Goal: Information Seeking & Learning: Learn about a topic

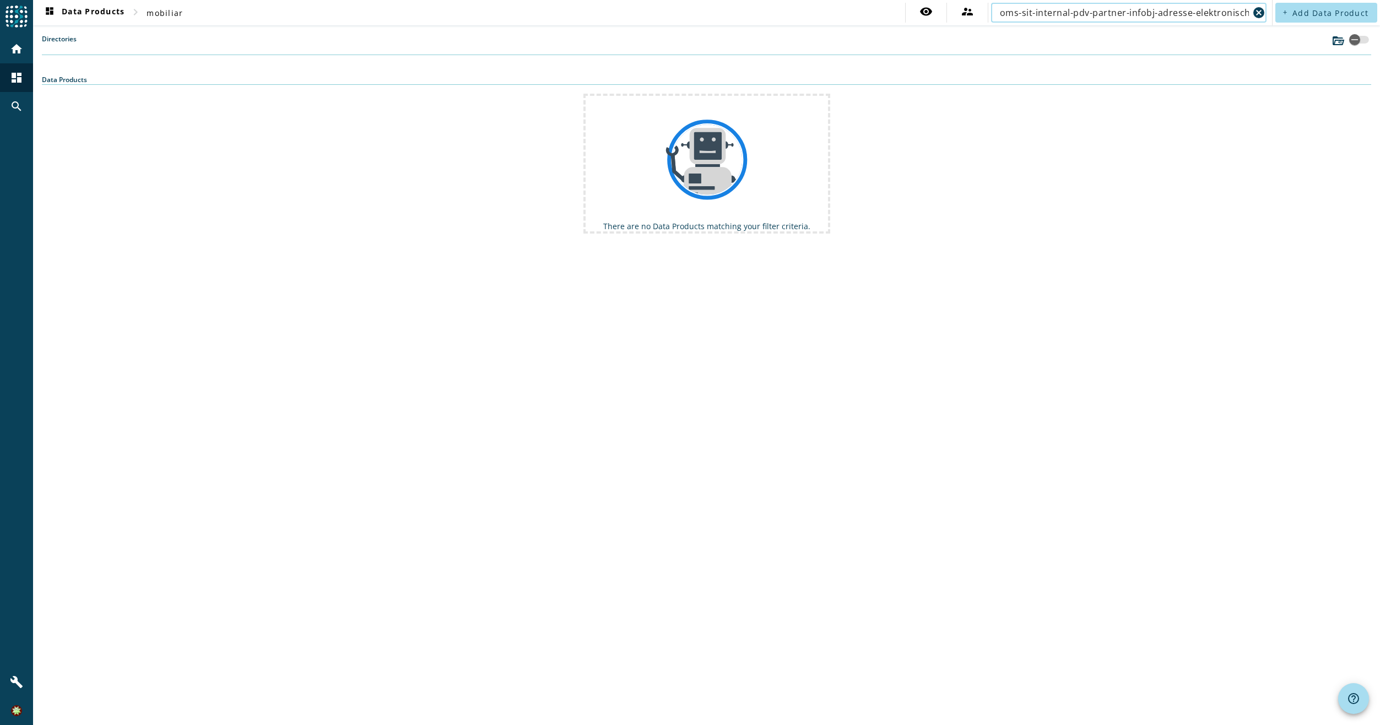
click at [1214, 9] on input "oms-sit-internal-pdv-partner-infobj-adresse-elektronisch" at bounding box center [1124, 12] width 249 height 13
type input "oms-sit-internal-pdv-partner-infobj-adresse-elektronisch"
click at [1260, 10] on mat-icon "cancel" at bounding box center [1258, 12] width 13 height 13
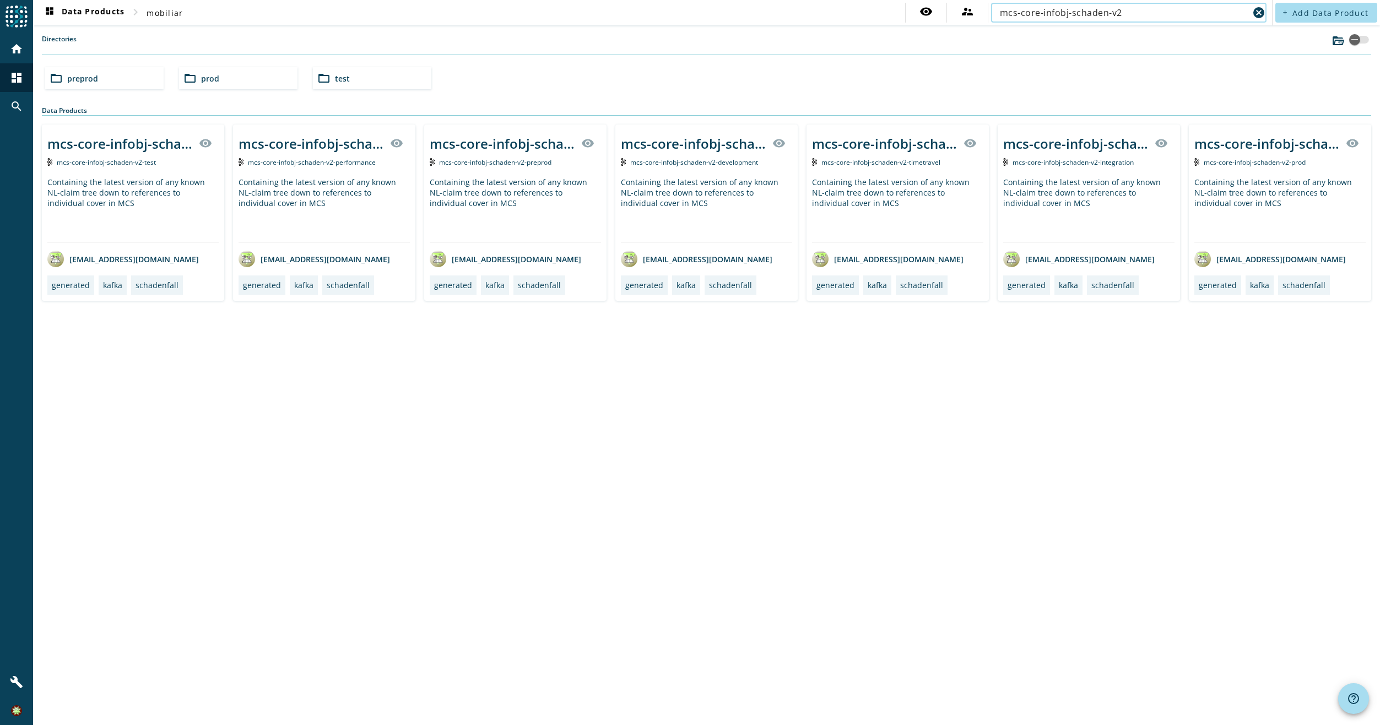
type input "mcs-core-infobj-schaden-v2"
click at [138, 153] on div "mcs-core-infobj-schaden-v2-_stage_ visibility" at bounding box center [132, 143] width 171 height 26
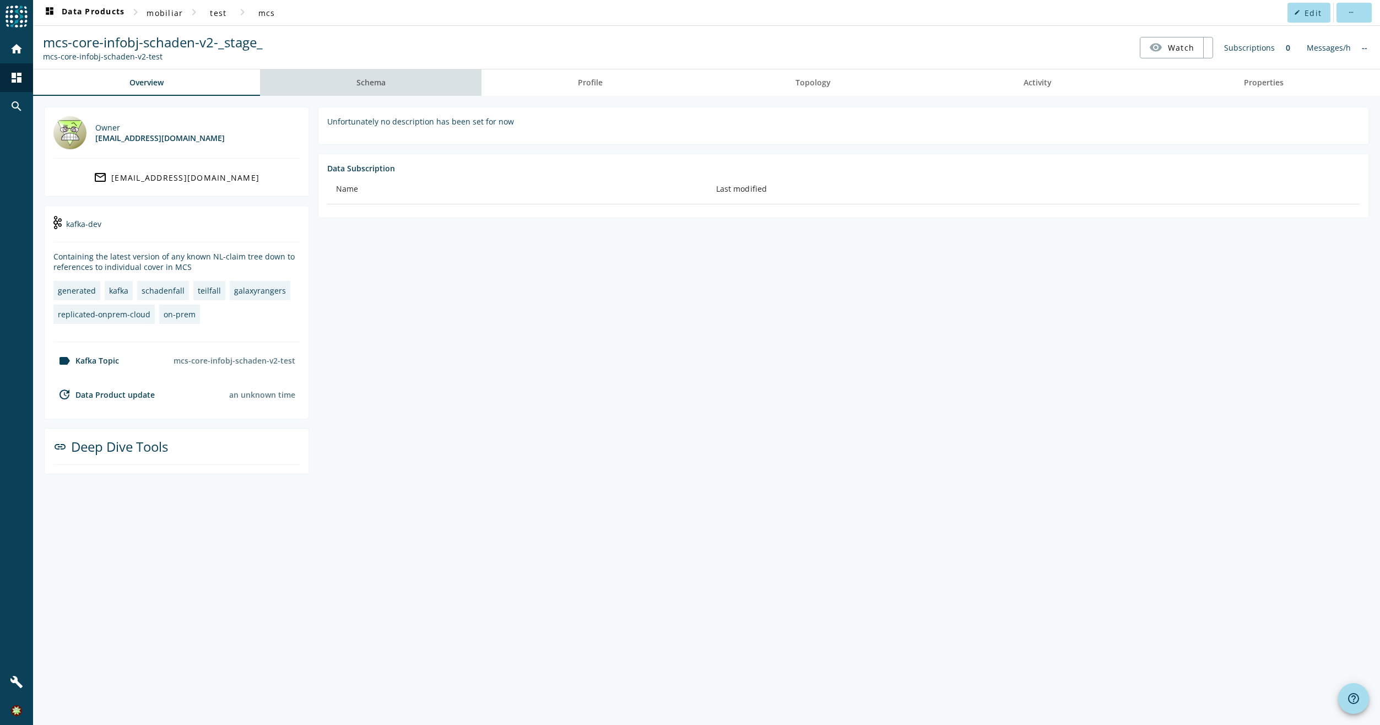
click at [391, 82] on link "Schema" at bounding box center [371, 82] width 222 height 26
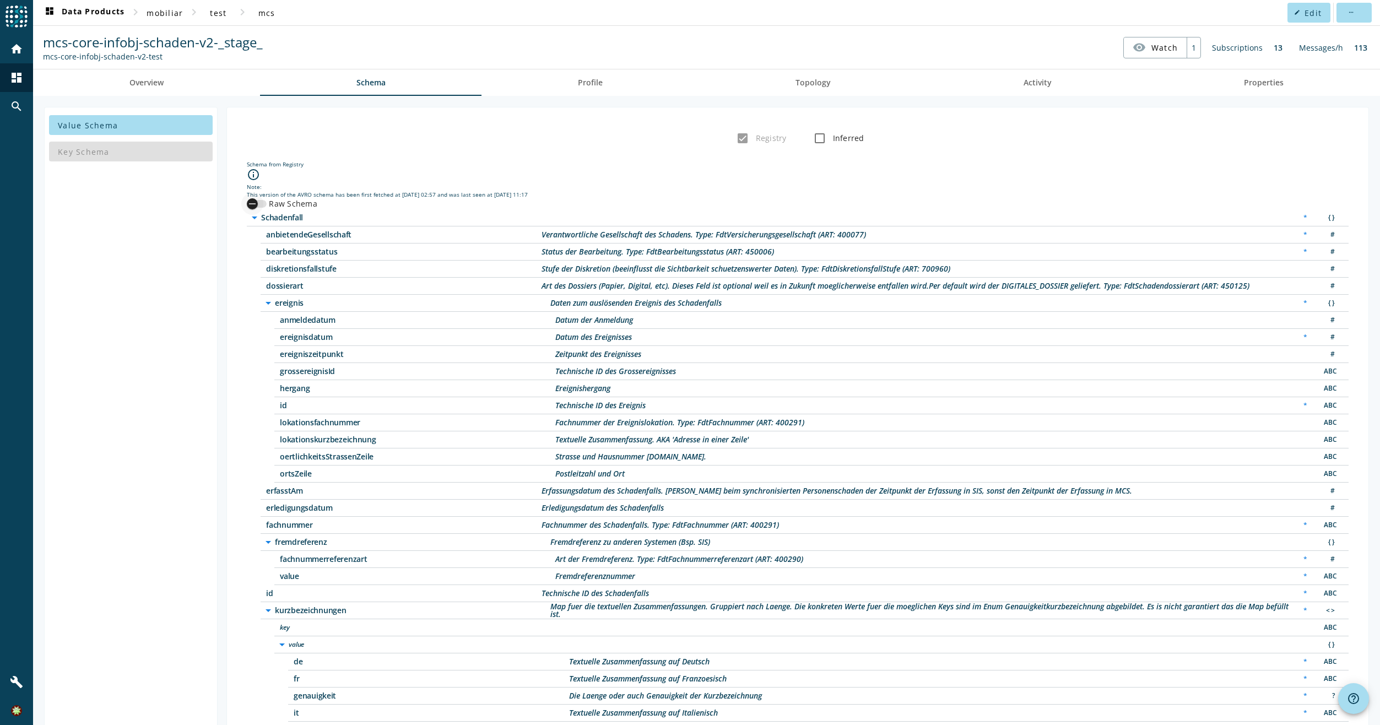
click at [250, 201] on icon "button" at bounding box center [252, 204] width 10 height 10
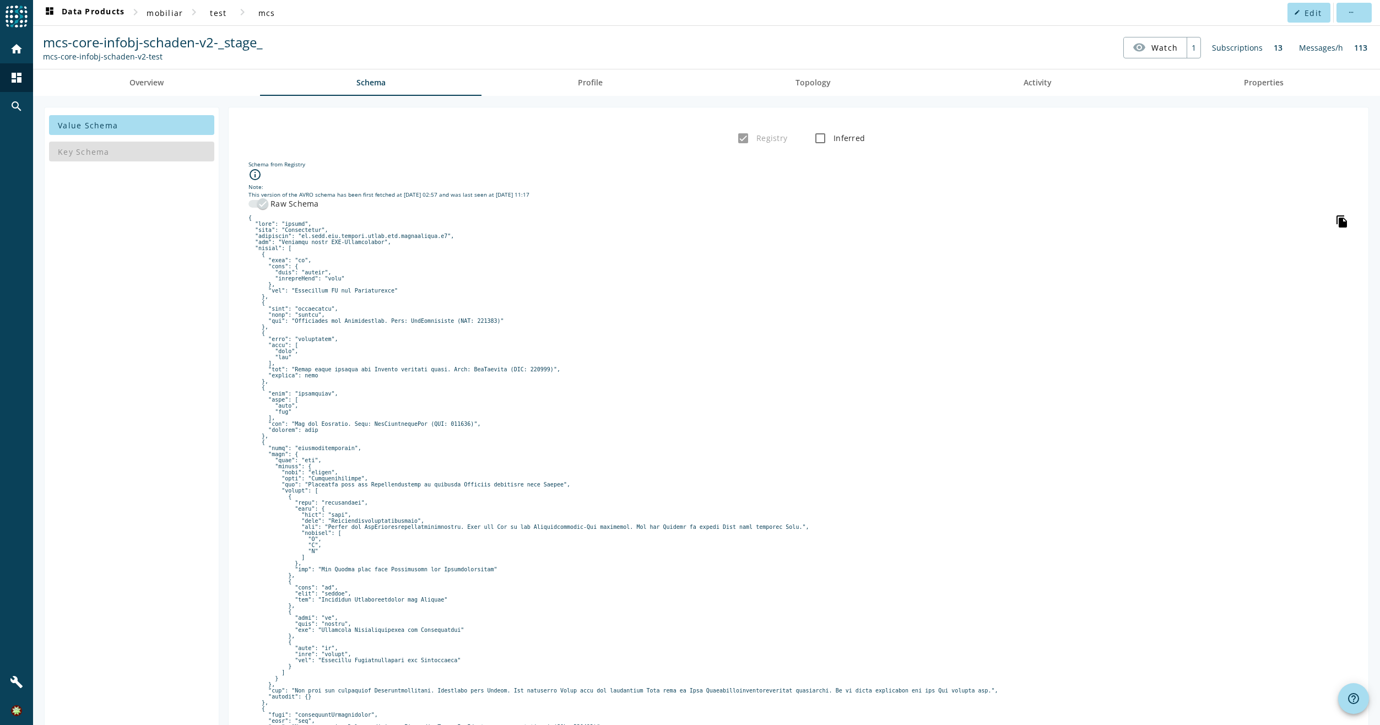
click at [1337, 222] on icon "file_copy" at bounding box center [1341, 221] width 13 height 13
click at [74, 9] on span "dashboard Data Products" at bounding box center [84, 12] width 82 height 13
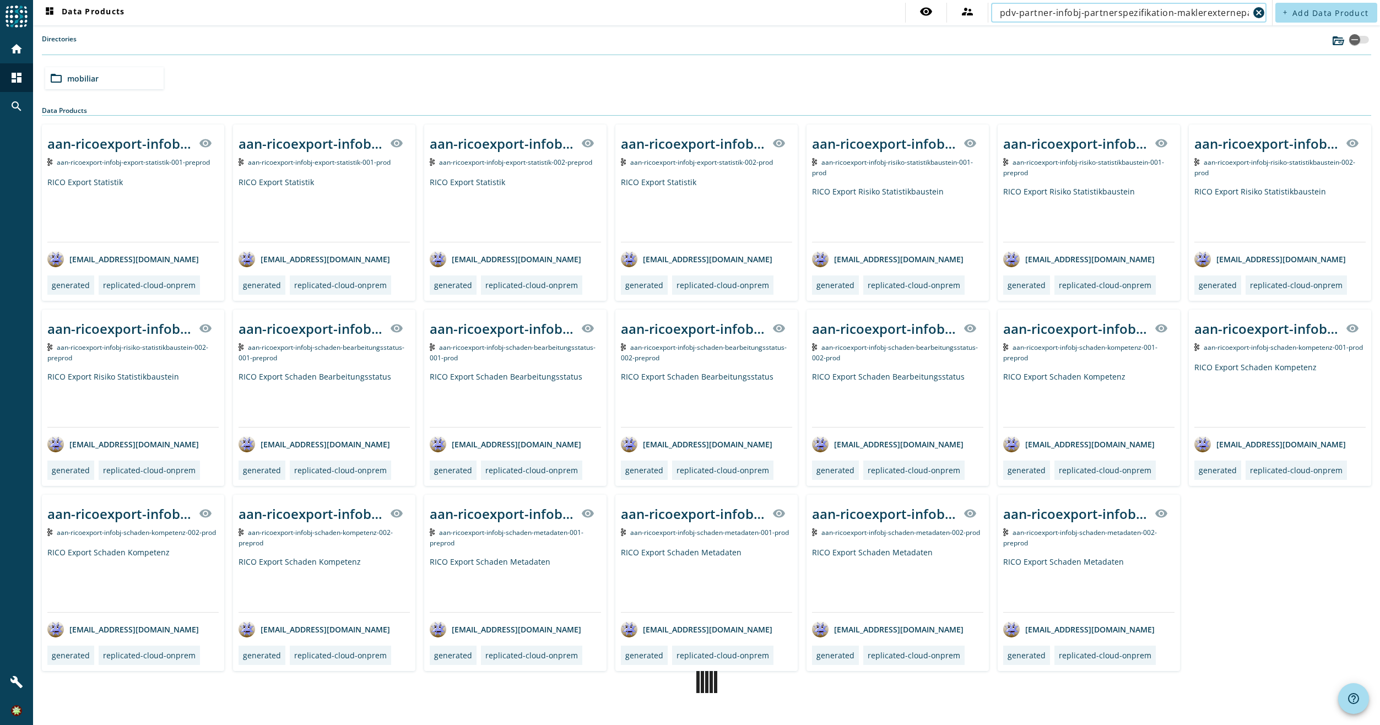
scroll to position [0, 23]
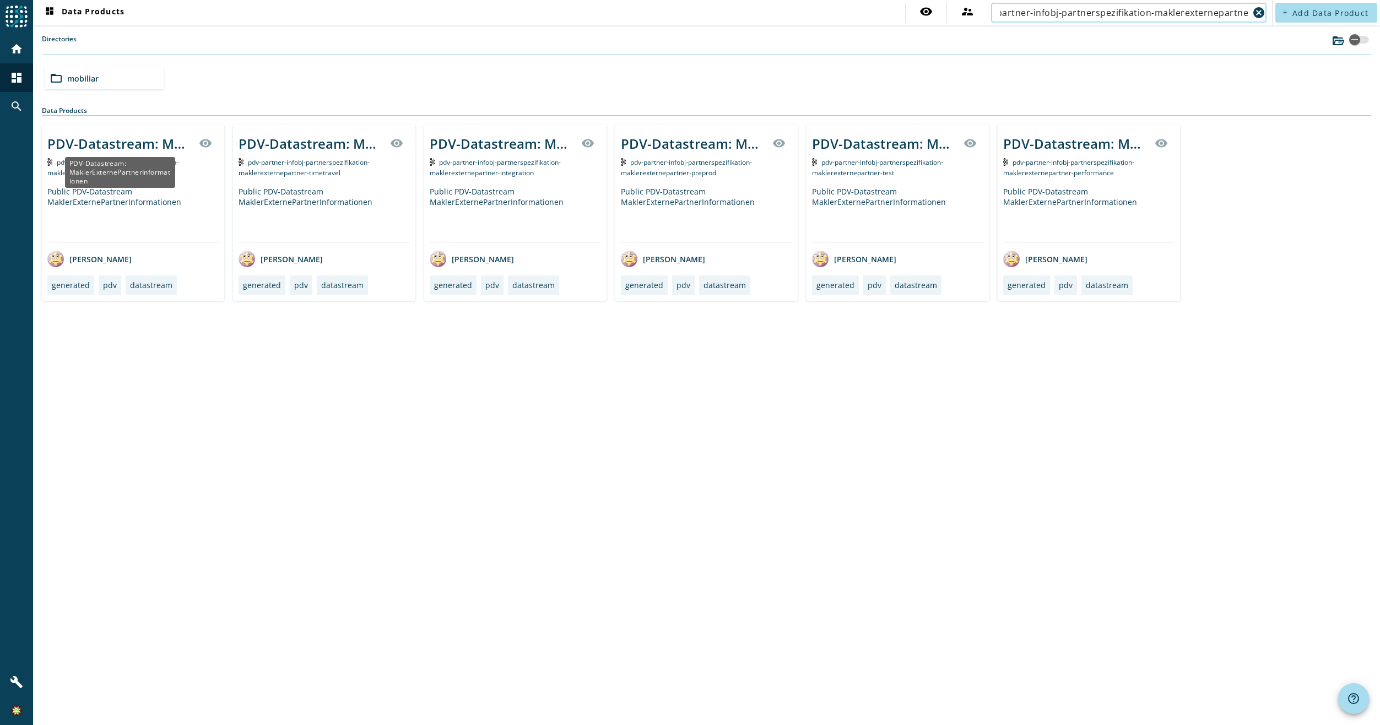
type input "pdv-partner-infobj-partnerspezifikation-maklerexternepartner"
click at [128, 143] on div "PDV-Datastream: MaklerExternePartnerInformationen" at bounding box center [119, 143] width 145 height 18
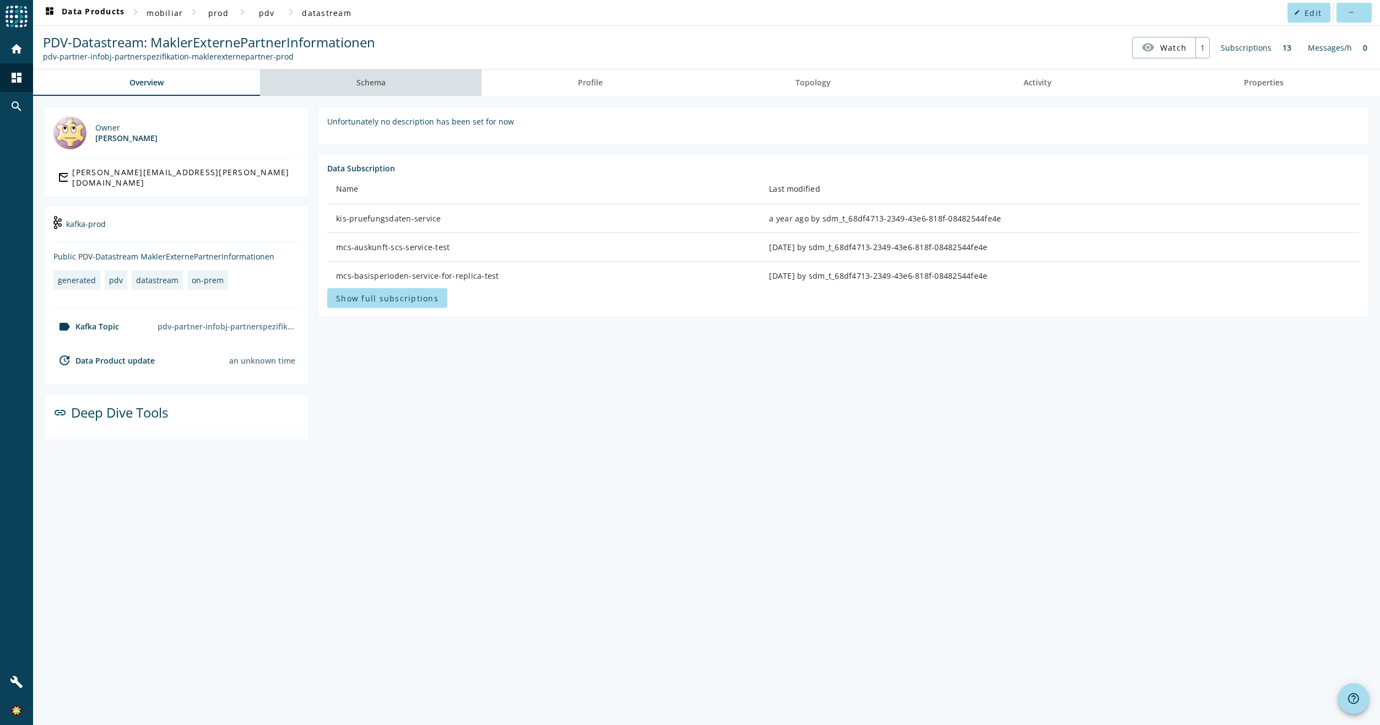
click at [387, 75] on link "Schema" at bounding box center [371, 82] width 222 height 26
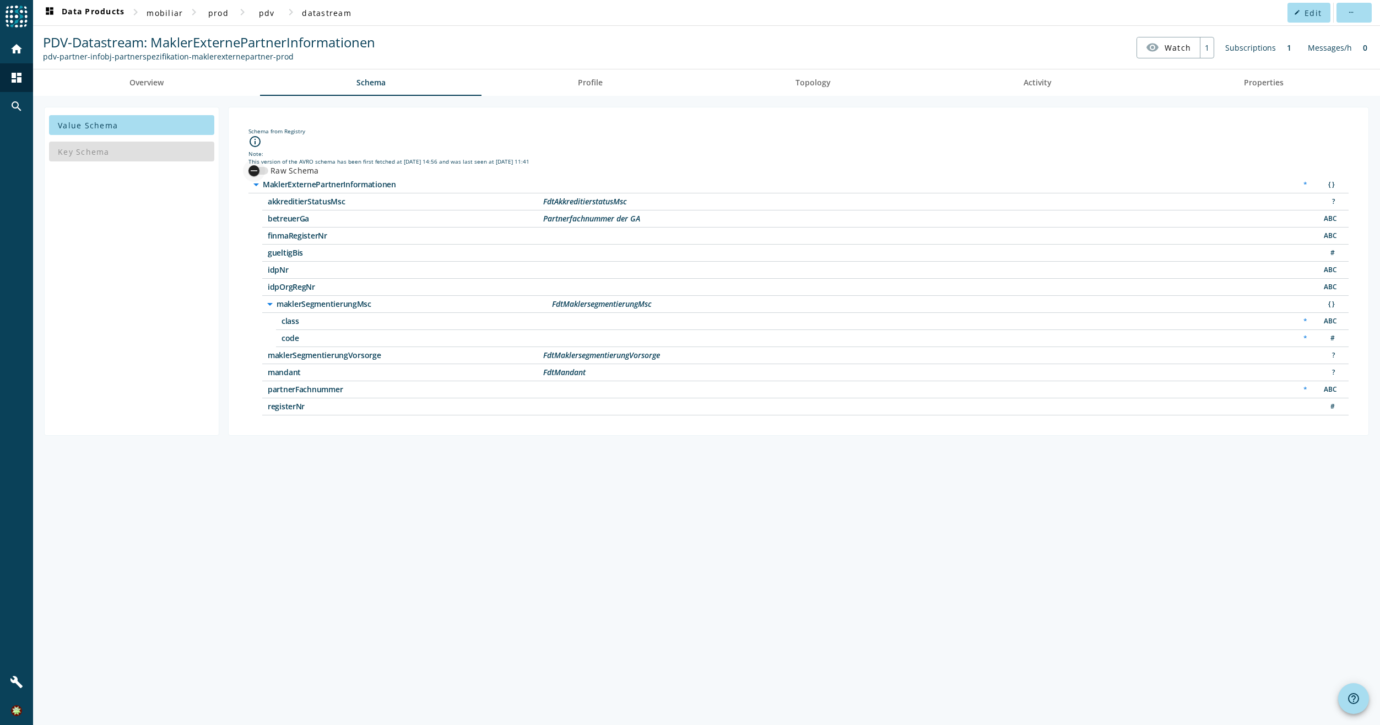
click at [263, 167] on div "button" at bounding box center [254, 171] width 22 height 22
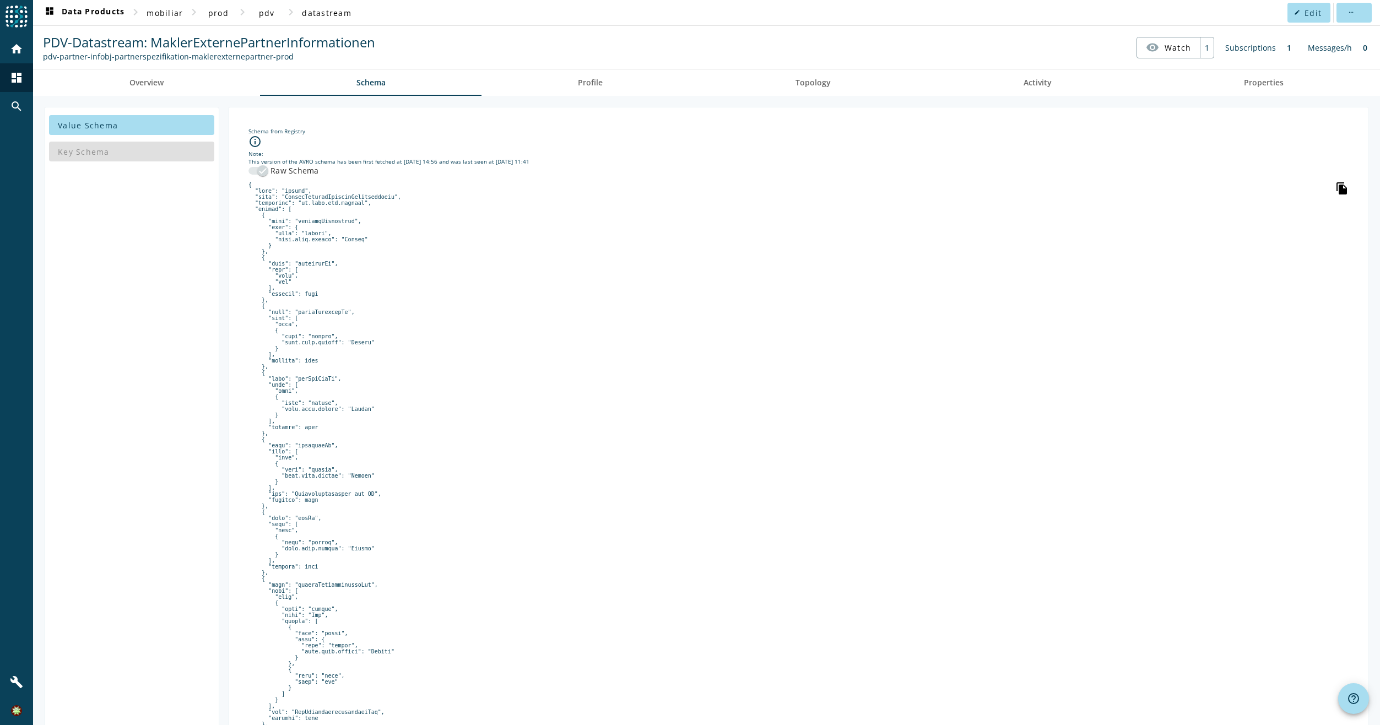
click at [1335, 189] on icon "file_copy" at bounding box center [1341, 188] width 13 height 13
click at [69, 12] on span "dashboard Data Products" at bounding box center [84, 12] width 82 height 13
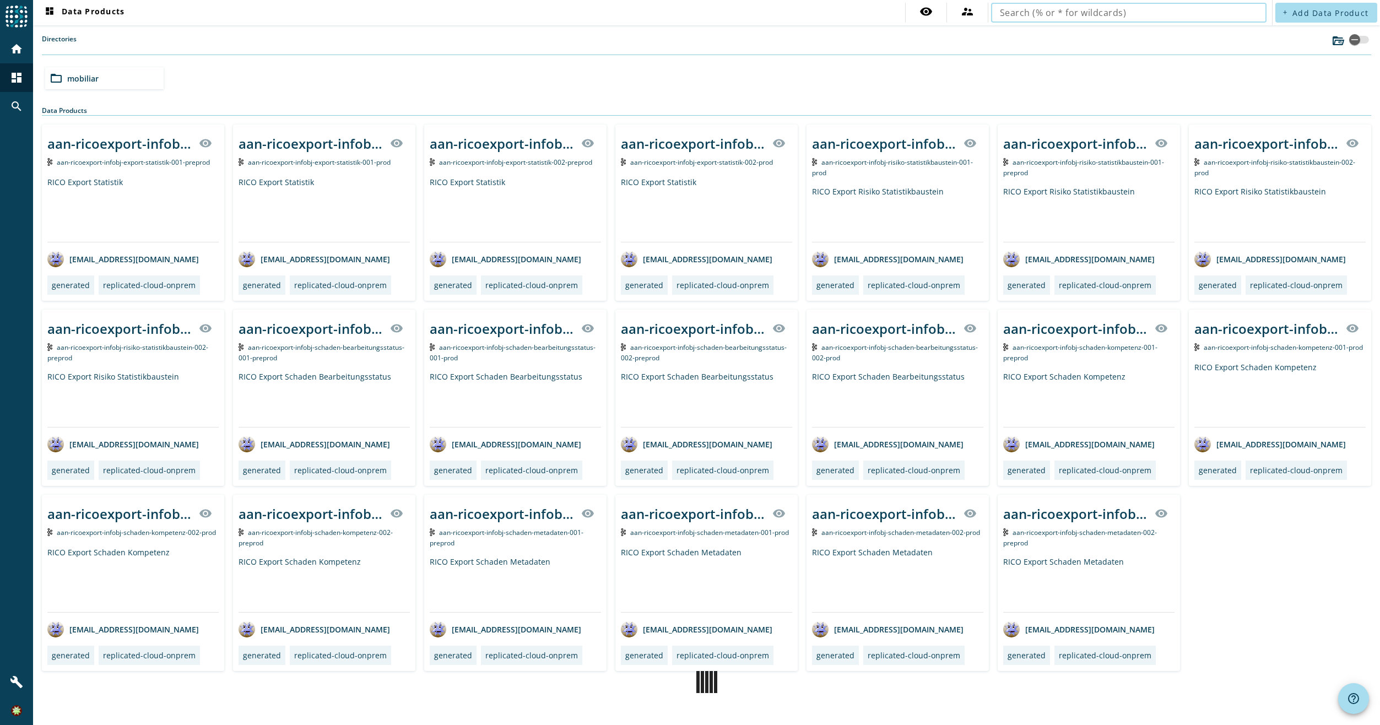
paste input "oms-sit-internal-pdv-partner-process-partnerconsolidated.md"
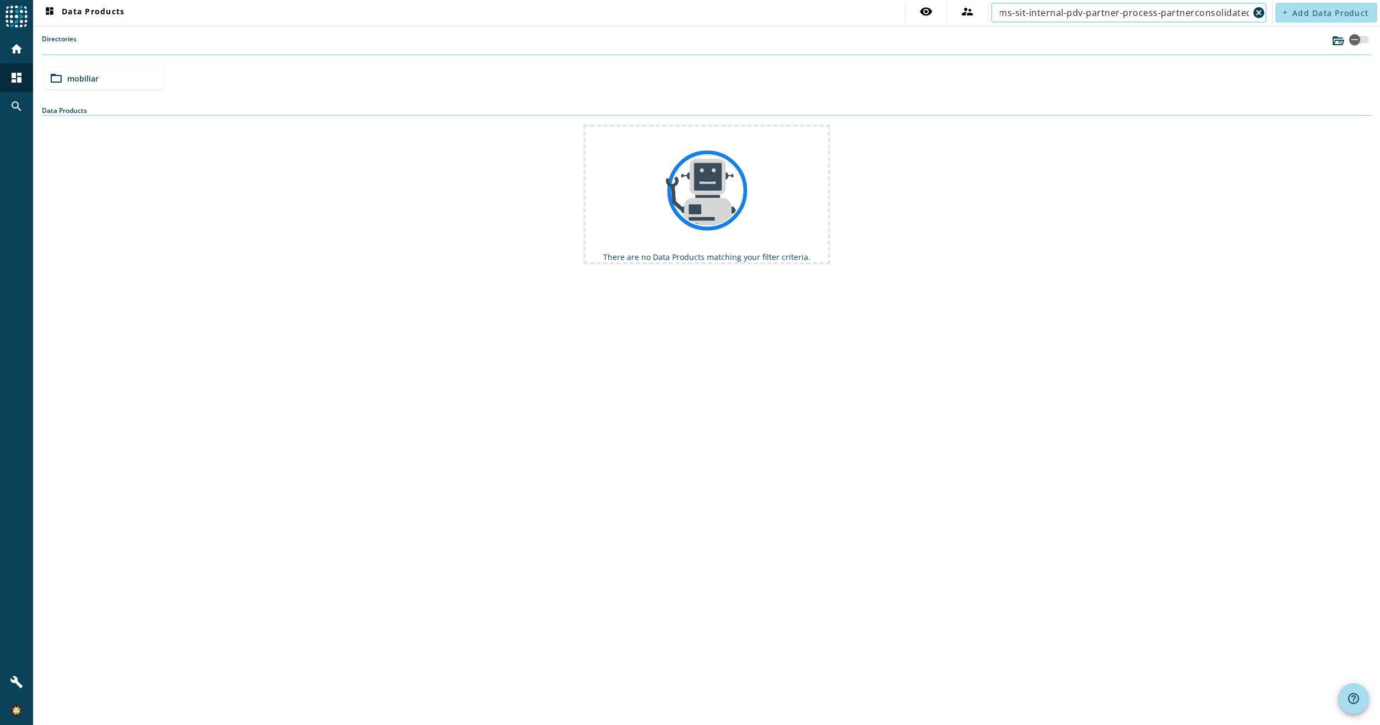
scroll to position [0, 4]
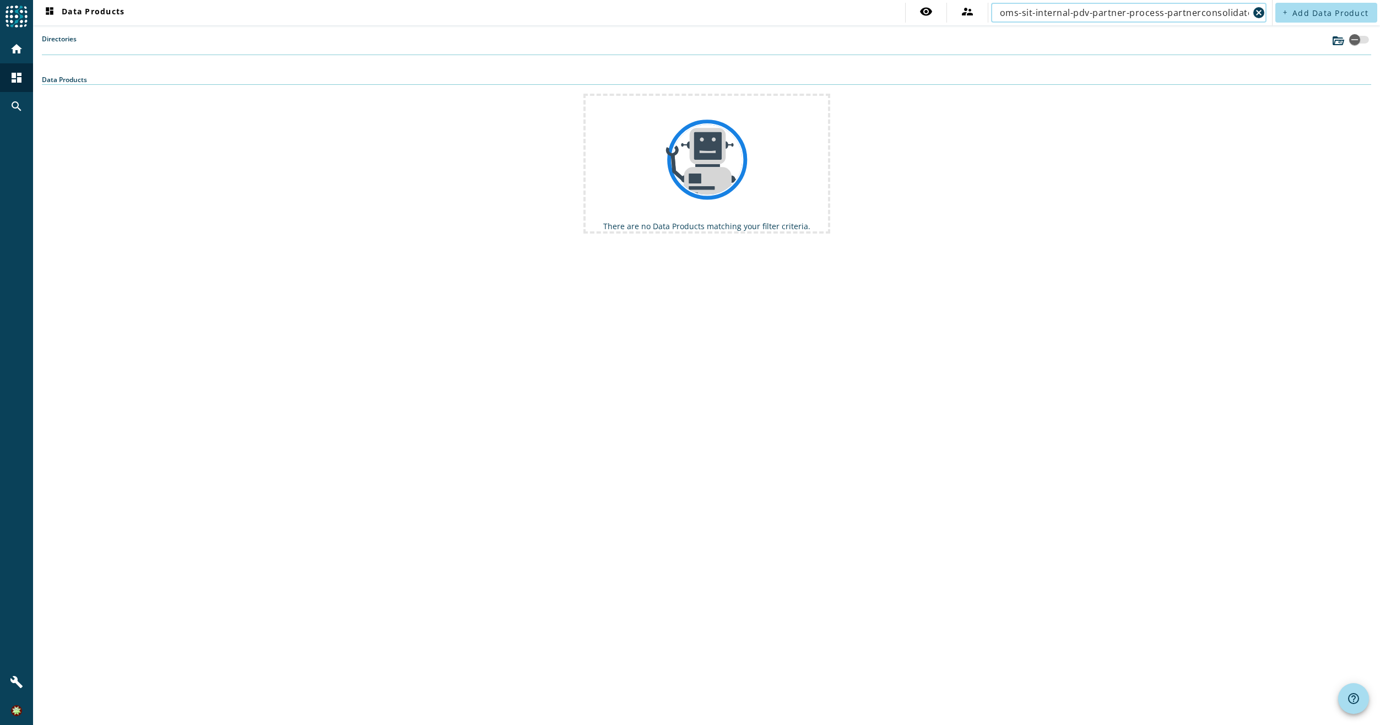
drag, startPoint x: 1074, startPoint y: 13, endPoint x: 568, endPoint y: 12, distance: 505.6
click at [568, 12] on nav "dashboard Data Products visibility supervisor_account oms-sit-internal-pdv-part…" at bounding box center [652, 12] width 1239 height 25
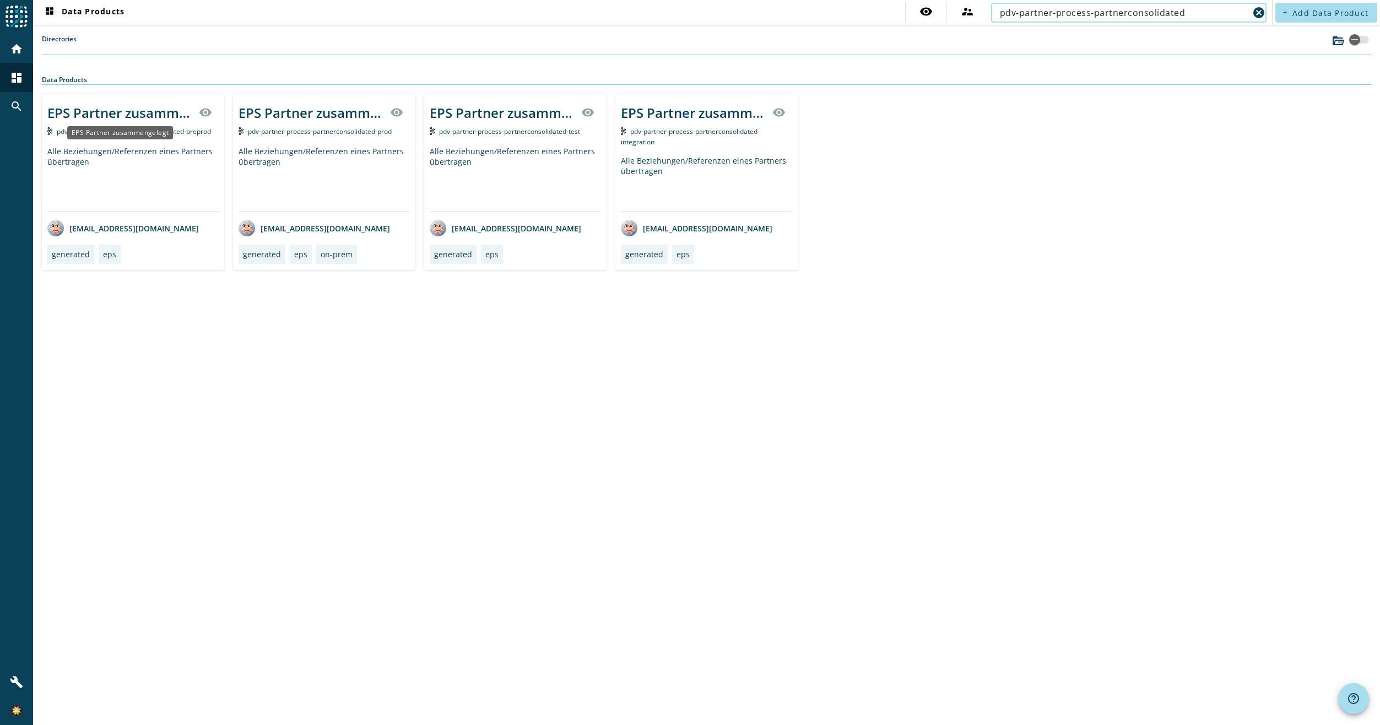
type input "pdv-partner-process-partnerconsolidated"
click at [114, 115] on div "EPS Partner zusammengelegt" at bounding box center [119, 113] width 145 height 18
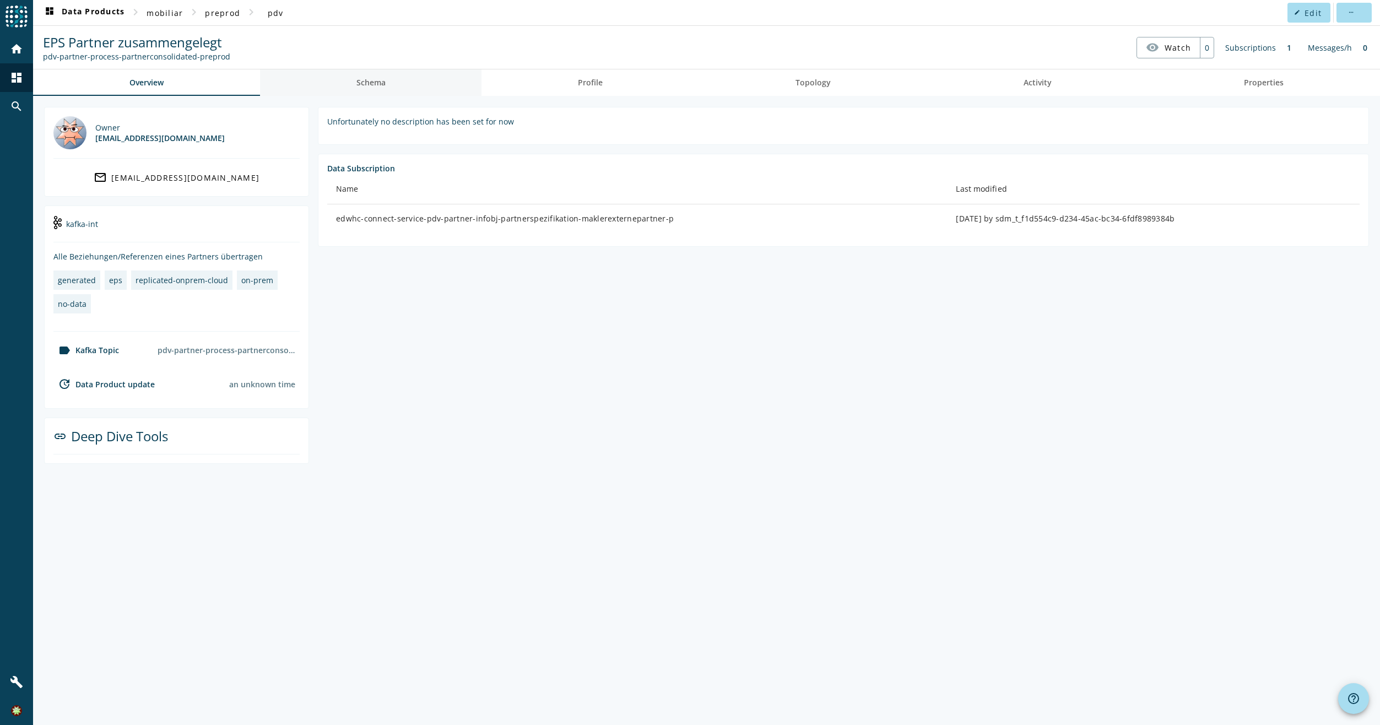
click at [404, 74] on link "Schema" at bounding box center [371, 82] width 222 height 26
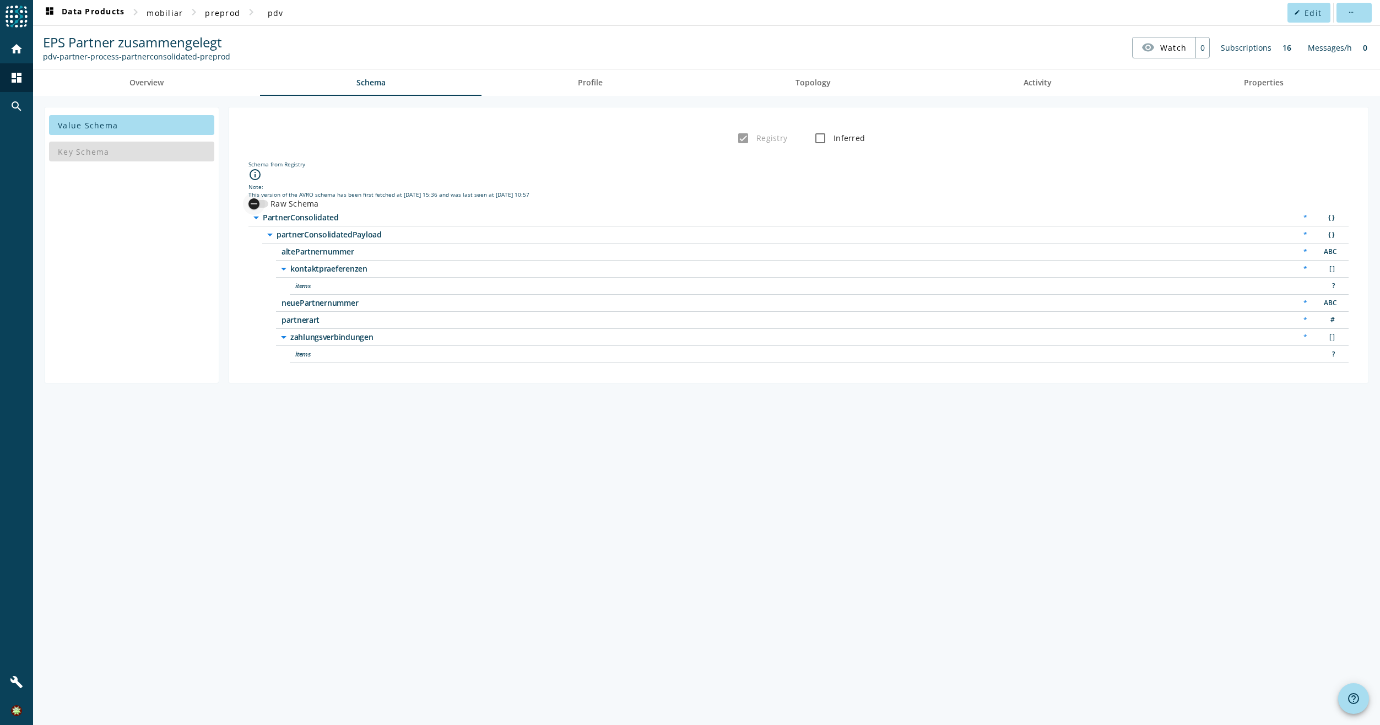
click at [262, 200] on div "button" at bounding box center [254, 204] width 22 height 22
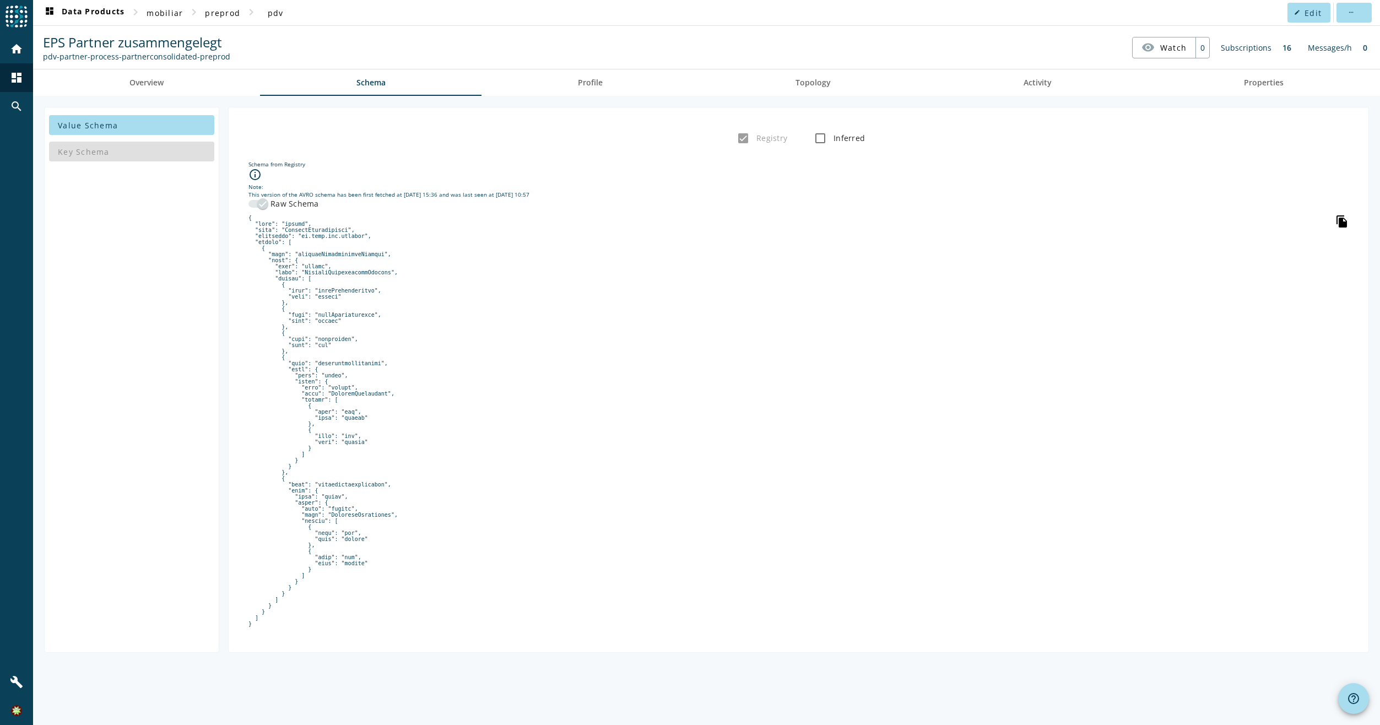
click at [1345, 219] on icon "file_copy" at bounding box center [1341, 221] width 13 height 13
click at [115, 17] on span "dashboard Data Products" at bounding box center [84, 12] width 82 height 13
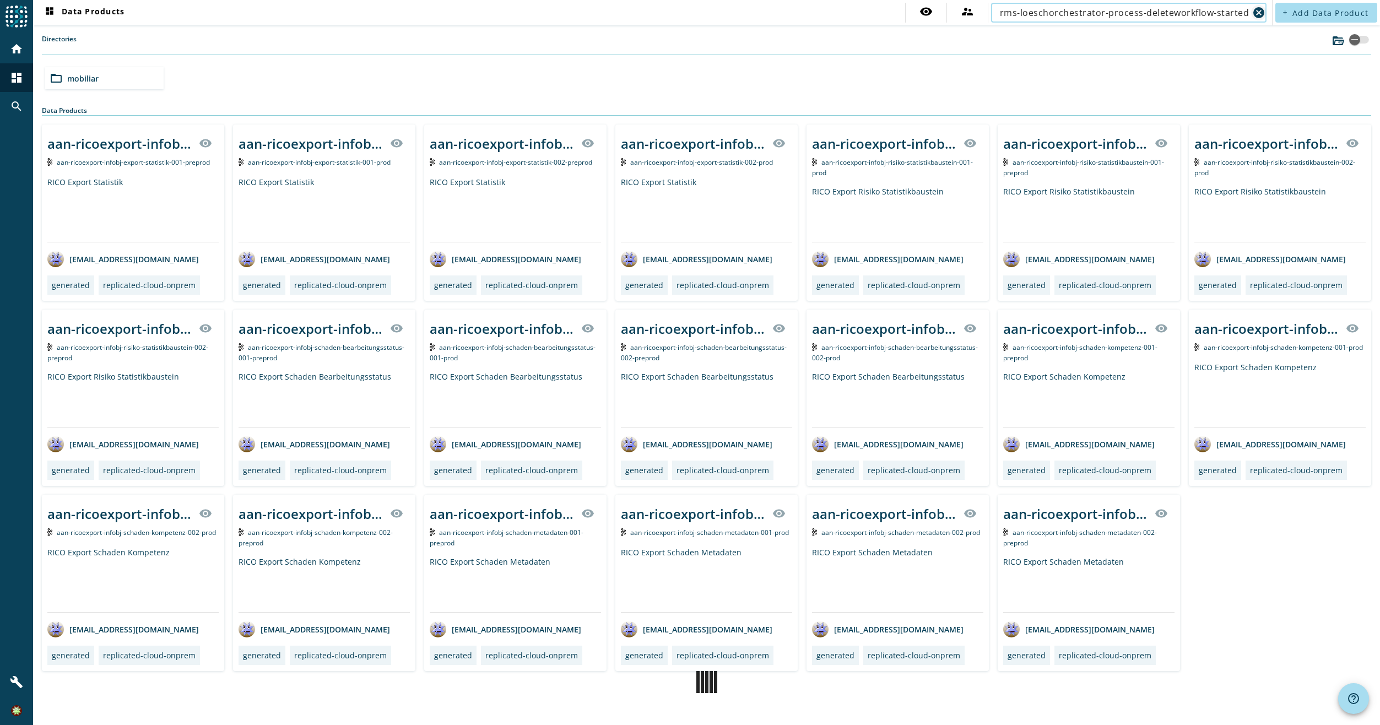
scroll to position [0, 8]
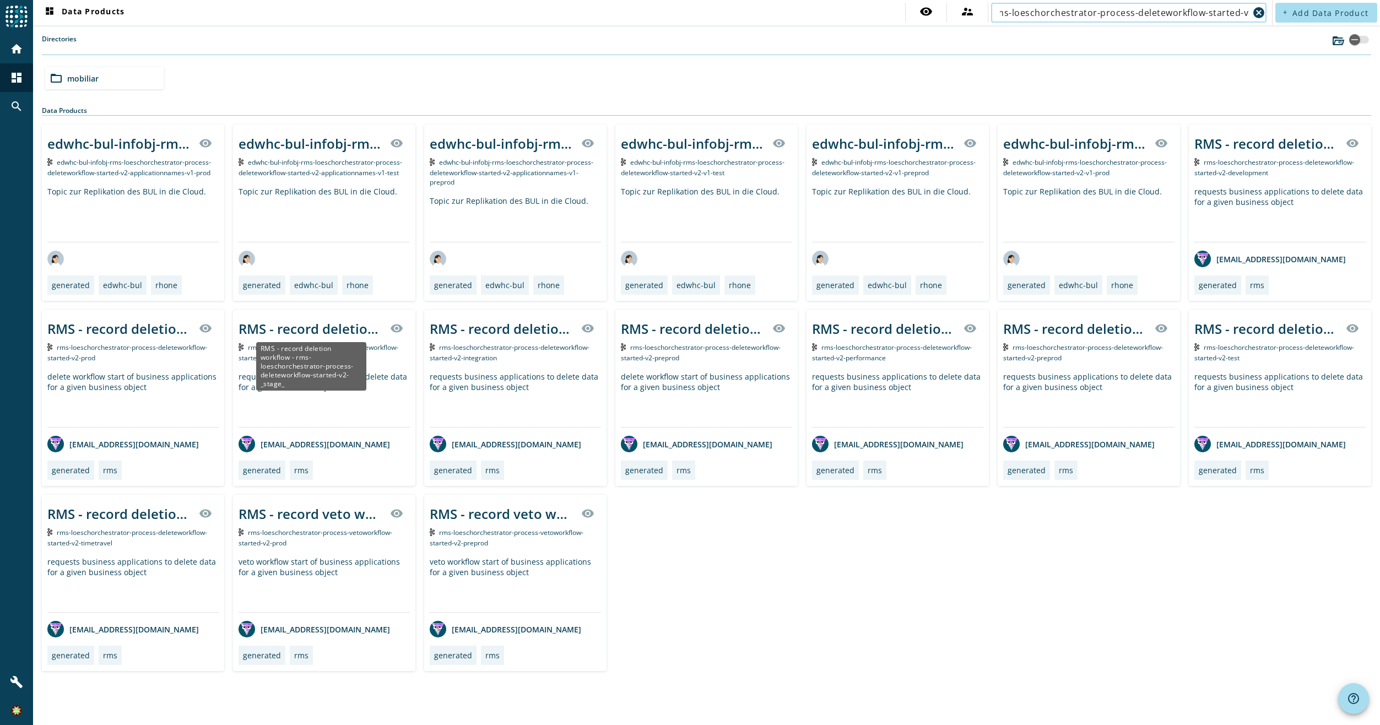
type input "rms-loeschorchestrator-process-deleteworkflow-started-v2"
click at [323, 333] on div "RMS - record deletion workflow - rms-loeschorchestrator-process-deleteworkflow-…" at bounding box center [310, 328] width 145 height 18
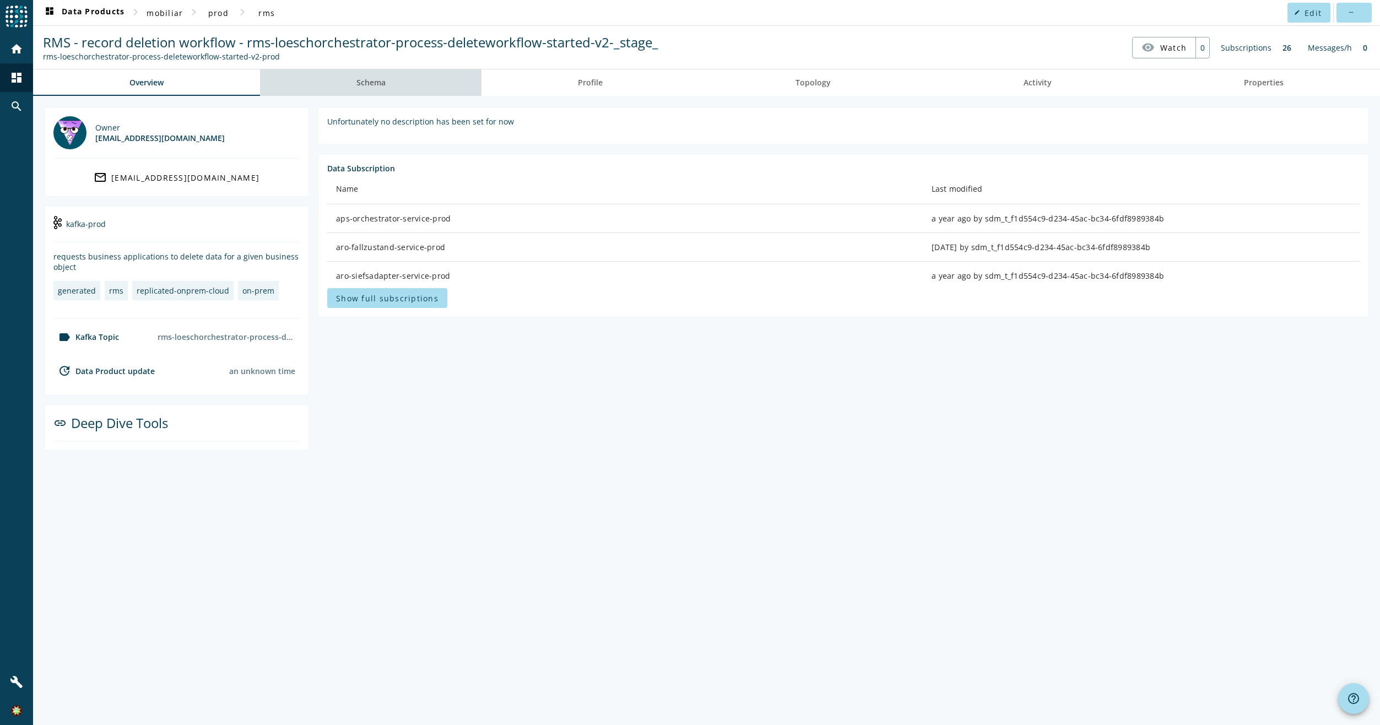
click at [338, 72] on link "Schema" at bounding box center [371, 82] width 222 height 26
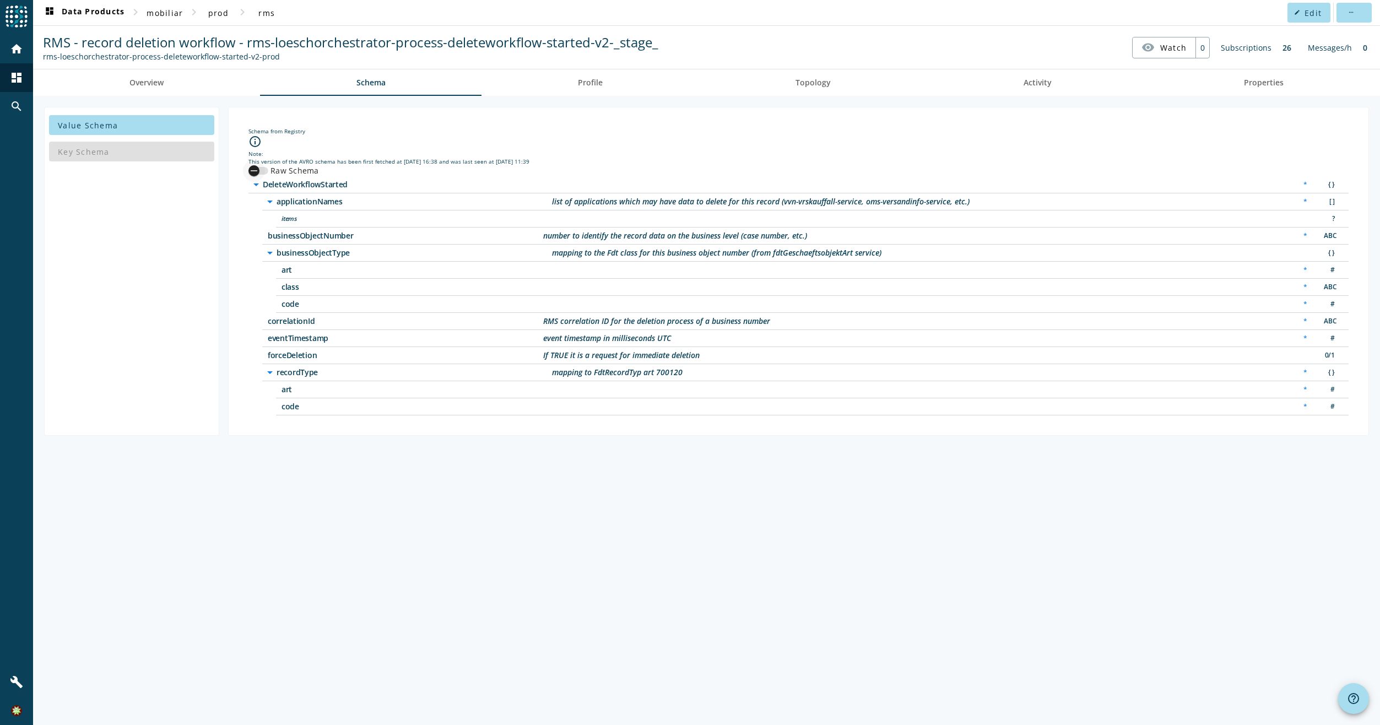
click at [255, 169] on icon "button" at bounding box center [254, 171] width 10 height 10
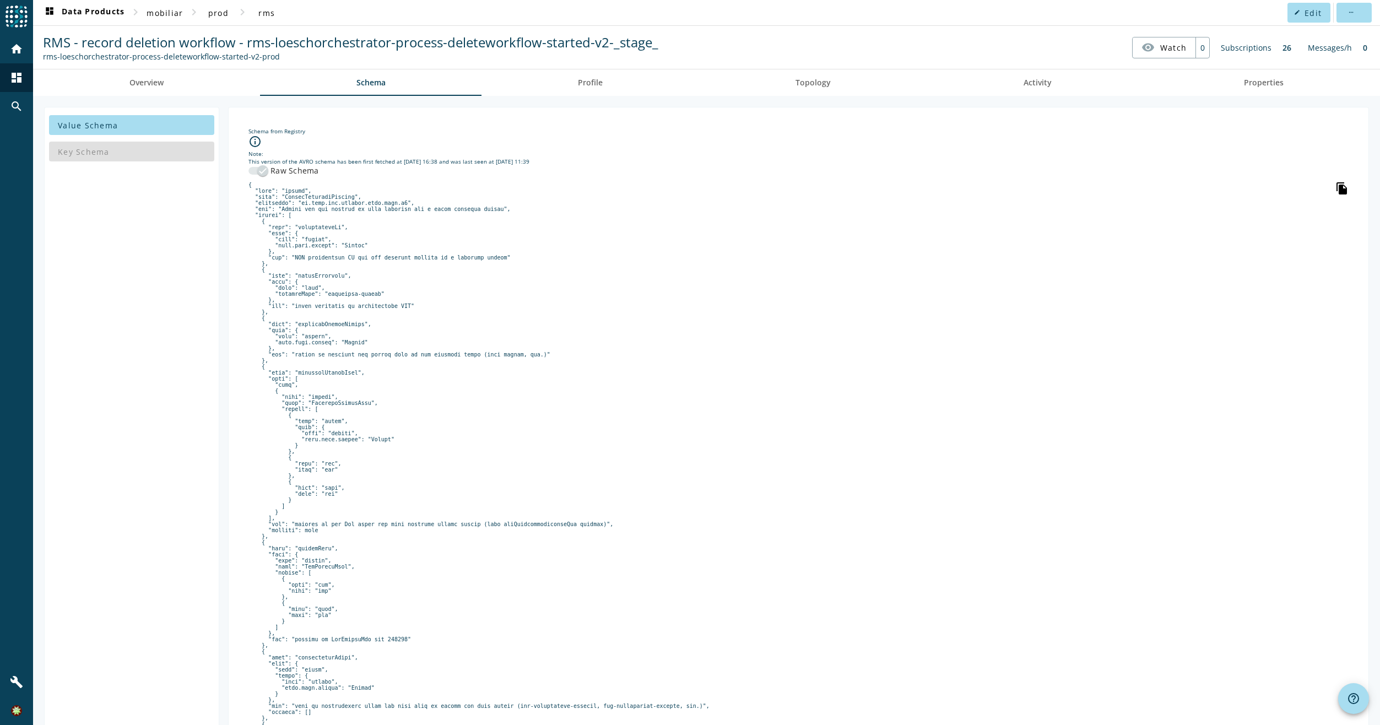
click at [1335, 186] on icon "file_copy" at bounding box center [1341, 188] width 13 height 13
click at [89, 14] on span "dashboard Data Products" at bounding box center [84, 12] width 82 height 13
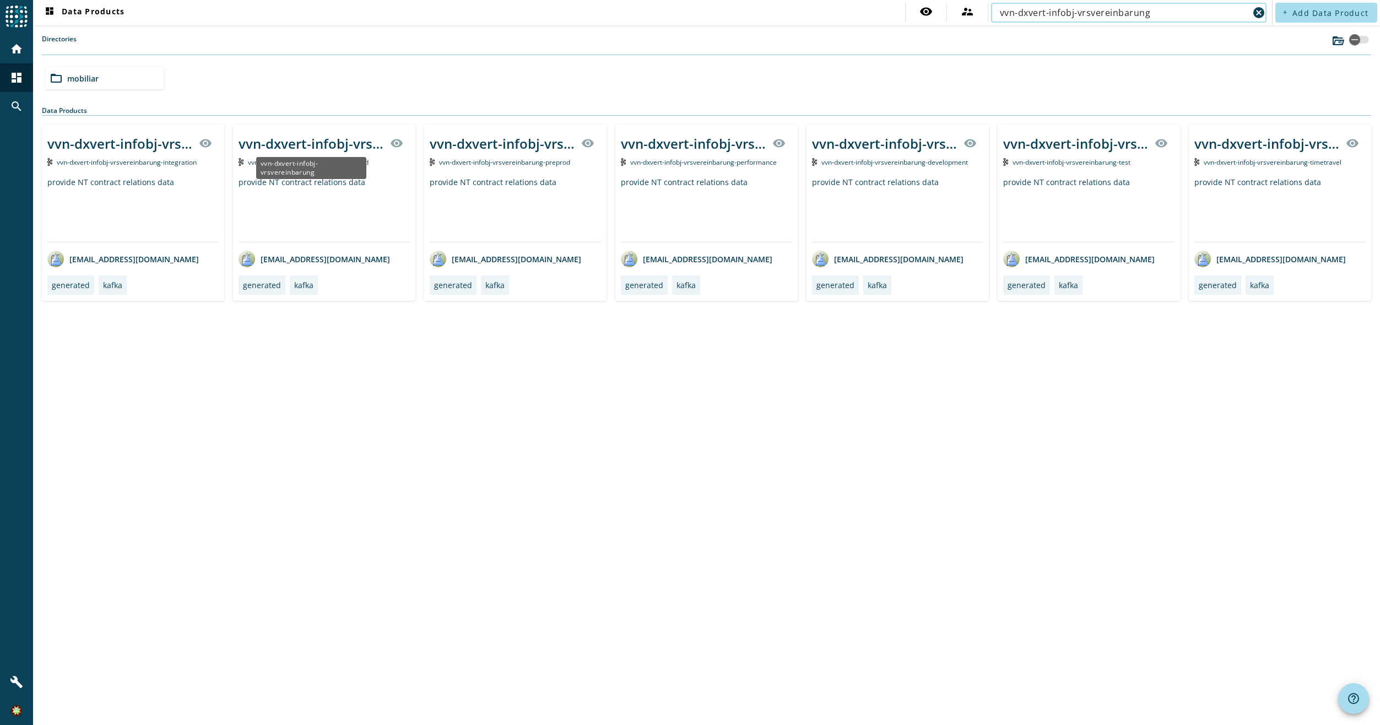
type input "vvn-dxvert-infobj-vrsvereinbarung"
click at [316, 149] on div "vvn-dxvert-infobj-vrsvereinbarung" at bounding box center [310, 143] width 145 height 18
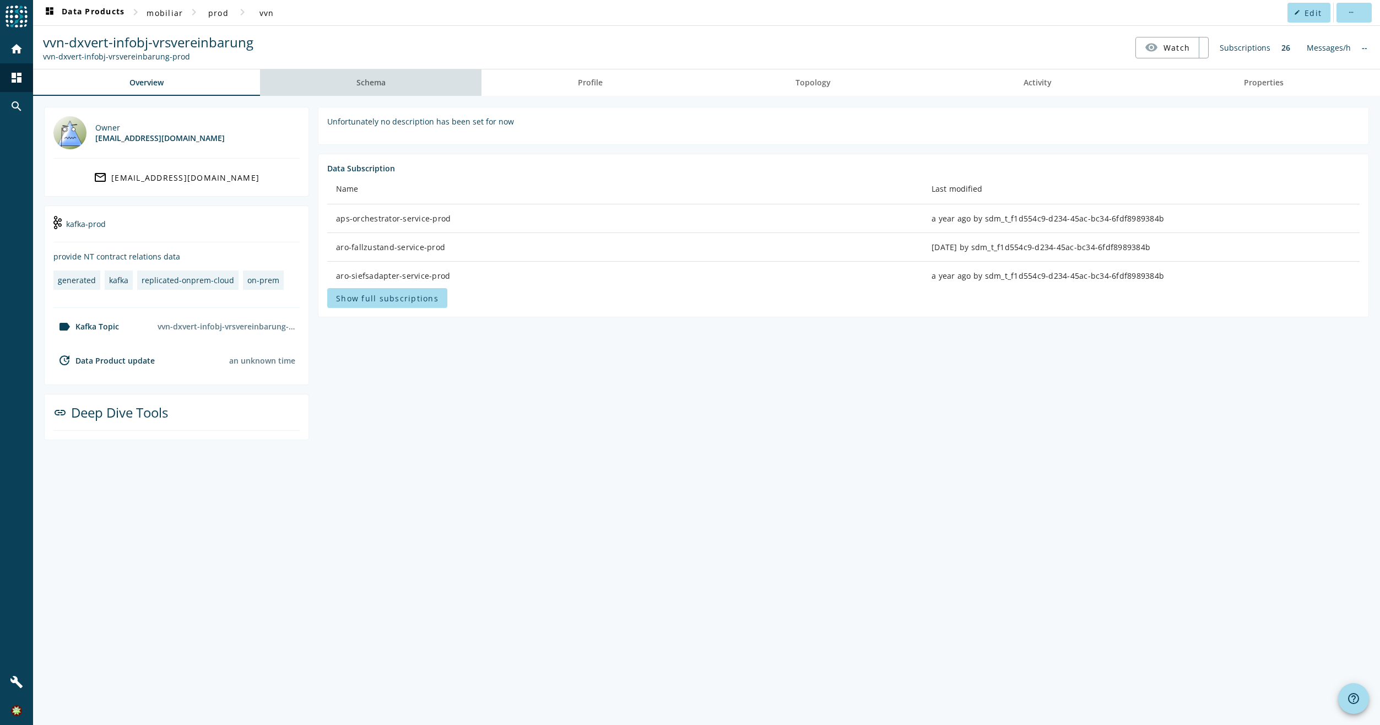
click at [400, 84] on link "Schema" at bounding box center [371, 82] width 222 height 26
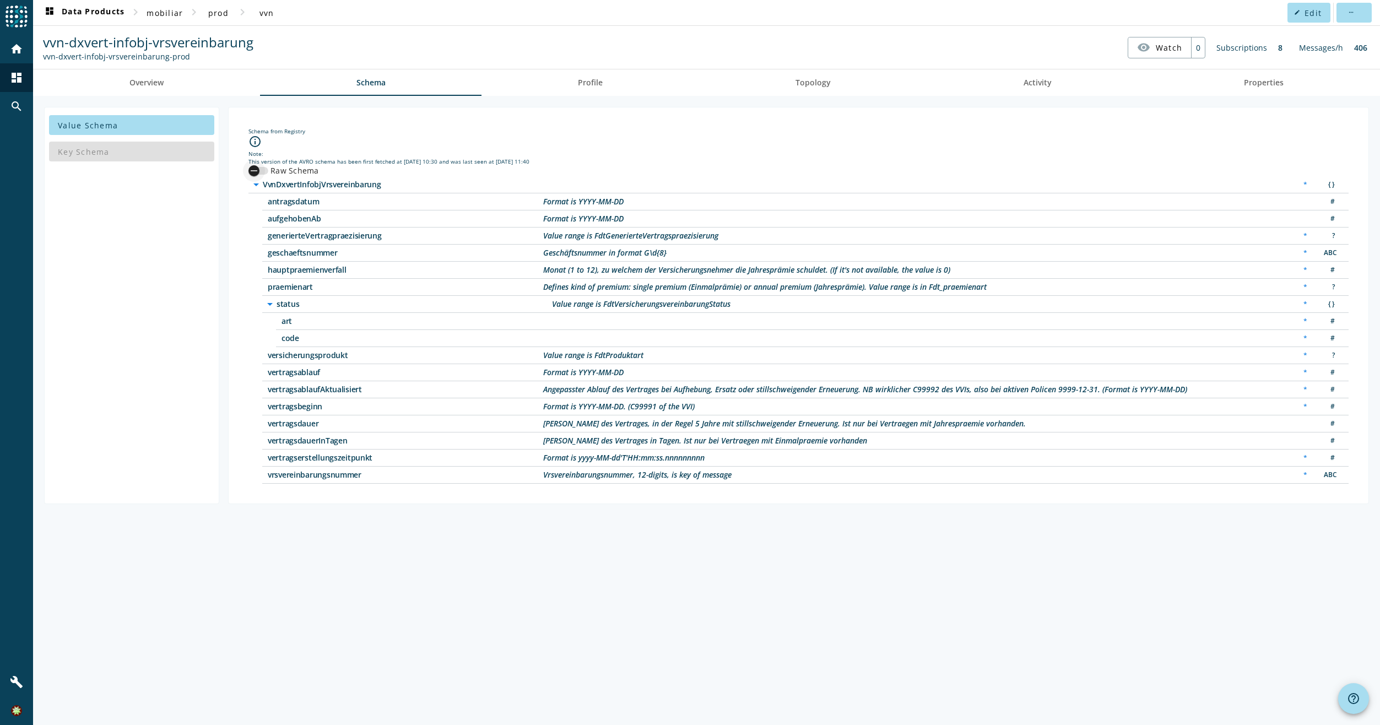
click at [254, 172] on icon "button" at bounding box center [254, 171] width 10 height 10
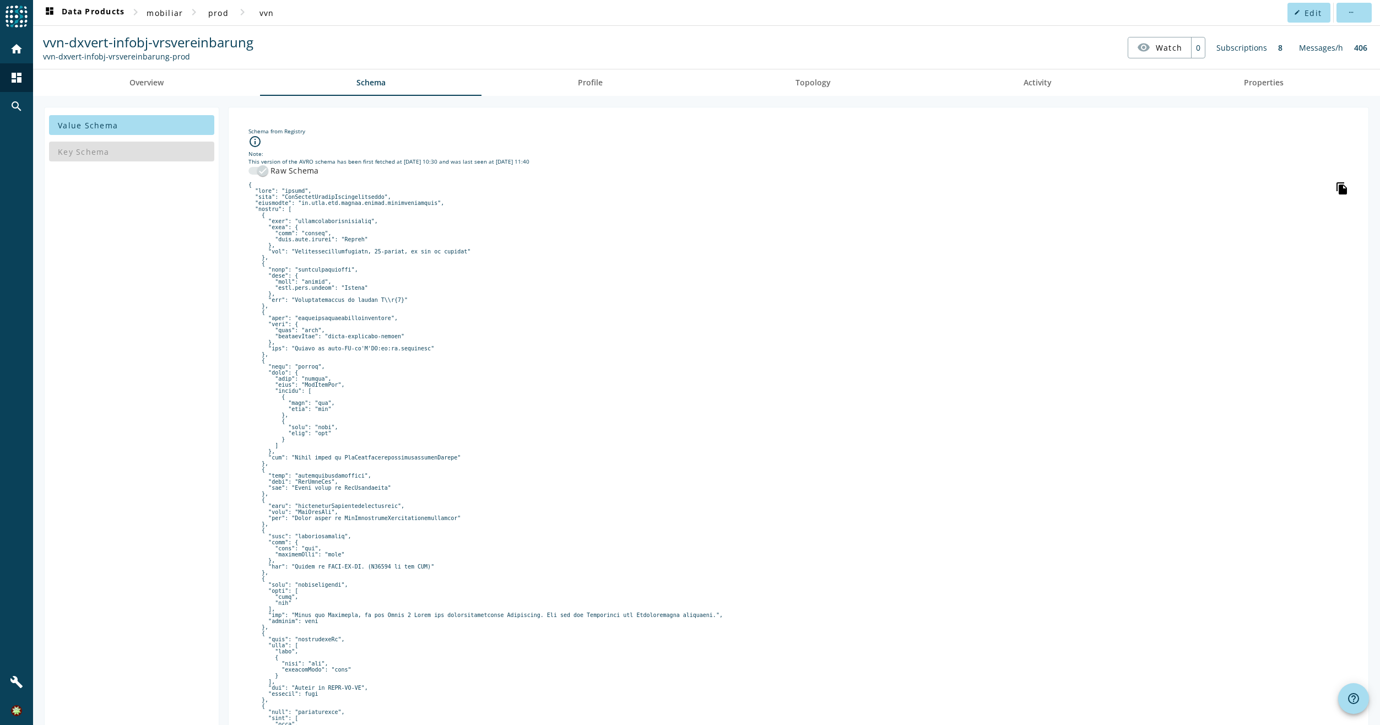
click at [1335, 188] on icon "file_copy" at bounding box center [1341, 188] width 13 height 13
click at [186, 85] on link "Overview" at bounding box center [146, 82] width 227 height 26
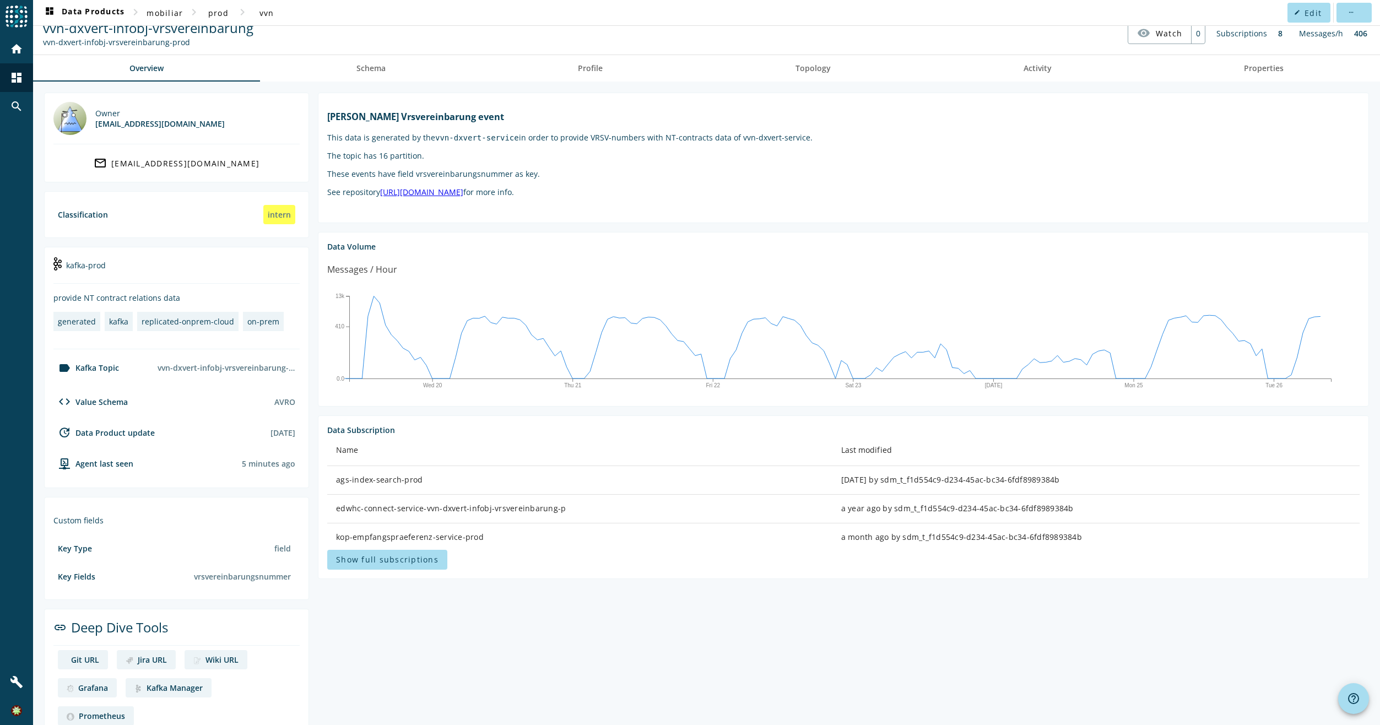
scroll to position [40, 0]
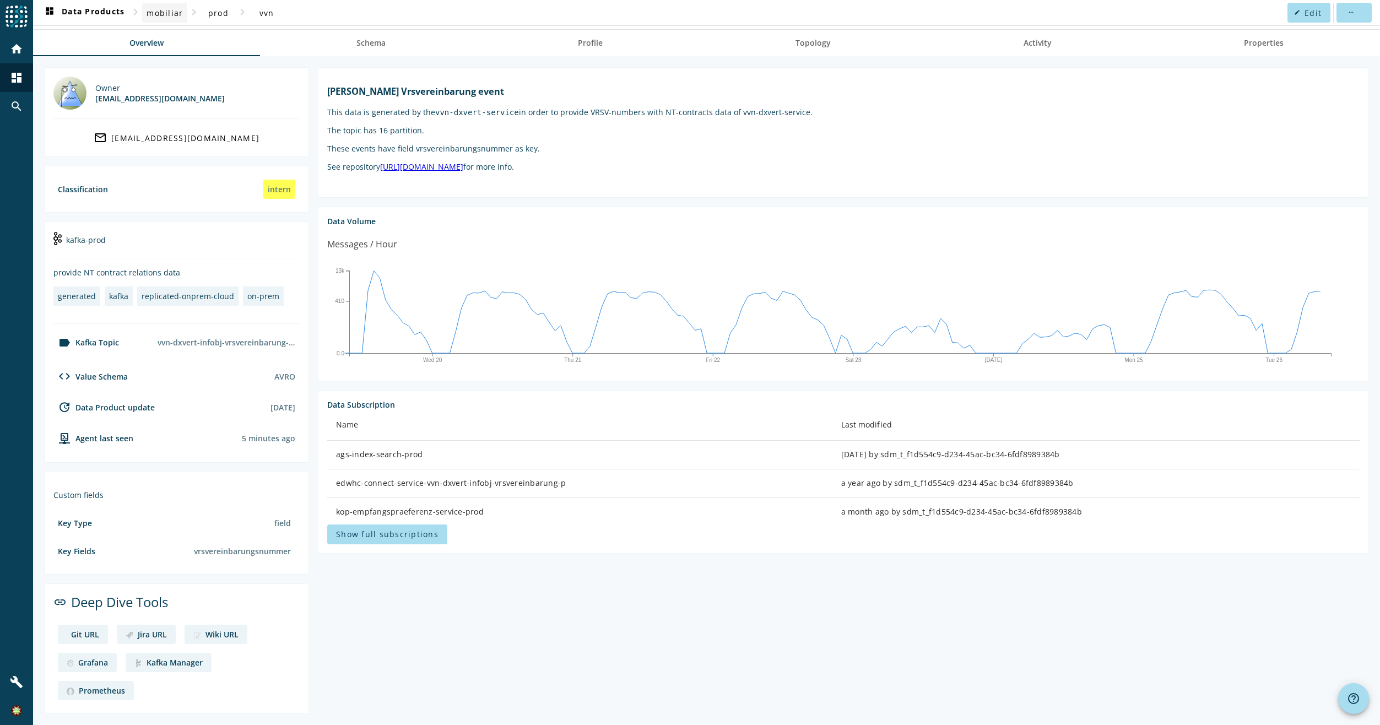
click at [162, 13] on span "mobiliar" at bounding box center [164, 13] width 36 height 10
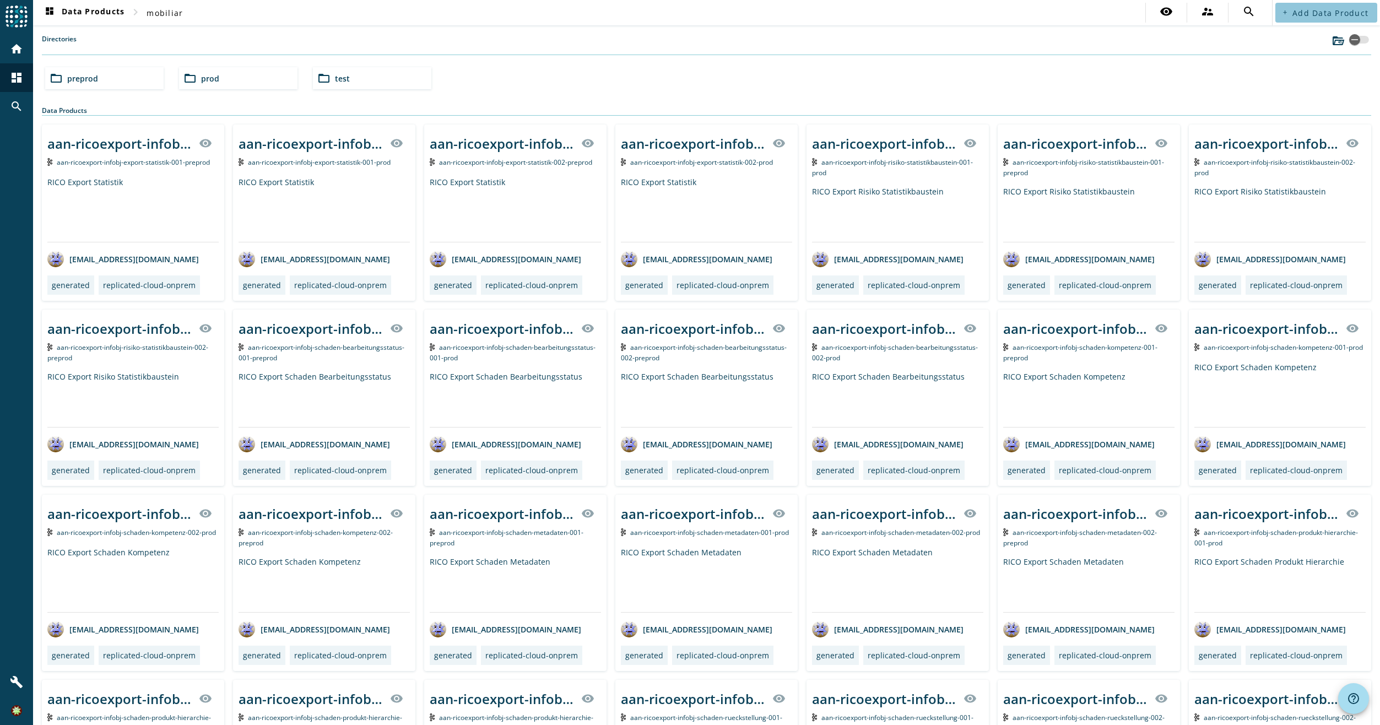
click at [1362, 25] on span at bounding box center [1326, 12] width 102 height 26
click at [1354, 39] on div "button" at bounding box center [1359, 40] width 20 height 8
click at [1354, 39] on button "button" at bounding box center [1359, 40] width 20 height 8
